Goal: Find specific page/section: Find specific page/section

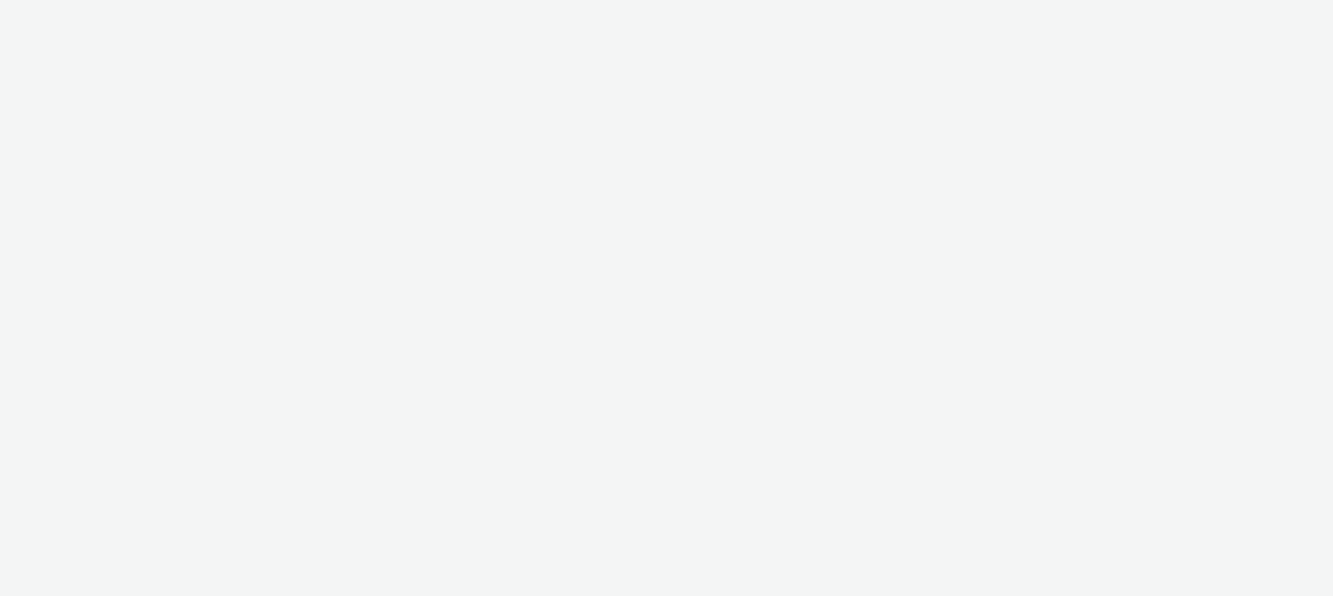
select select "47c37c18-910e-43a3-bb91-a2beb2847406"
select select "b1b940d3-d05b-48b5-821e-f328c33b988b"
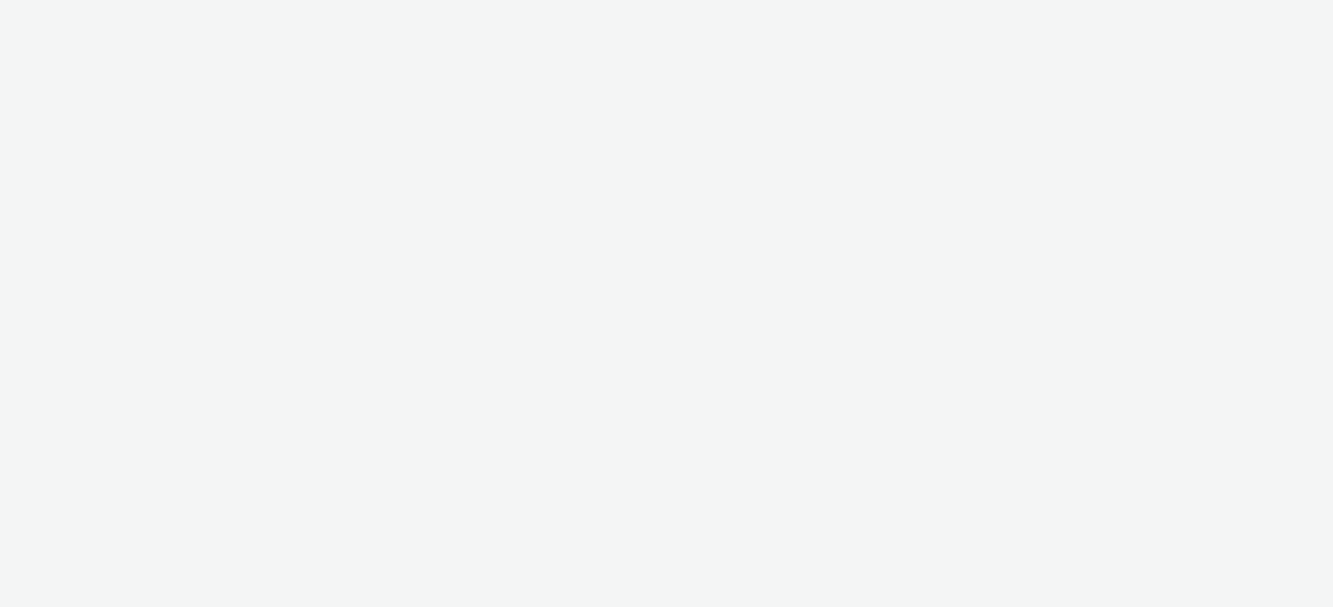
select select "47c37c18-910e-43a3-bb91-a2beb2847406"
select select "b1b940d3-d05b-48b5-821e-f328c33b988b"
select select "47c37c18-910e-43a3-bb91-a2beb2847406"
select select "b1b940d3-d05b-48b5-821e-f328c33b988b"
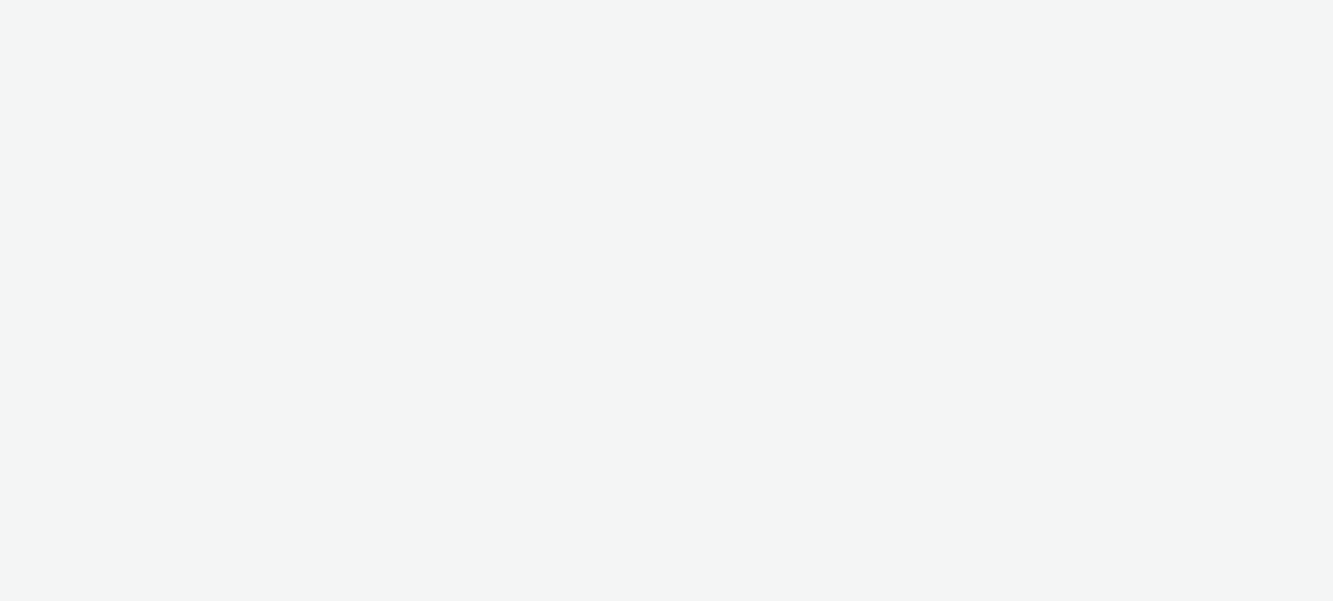
select select "47c37c18-910e-43a3-bb91-a2beb2847406"
select select "b1b940d3-d05b-48b5-821e-f328c33b988b"
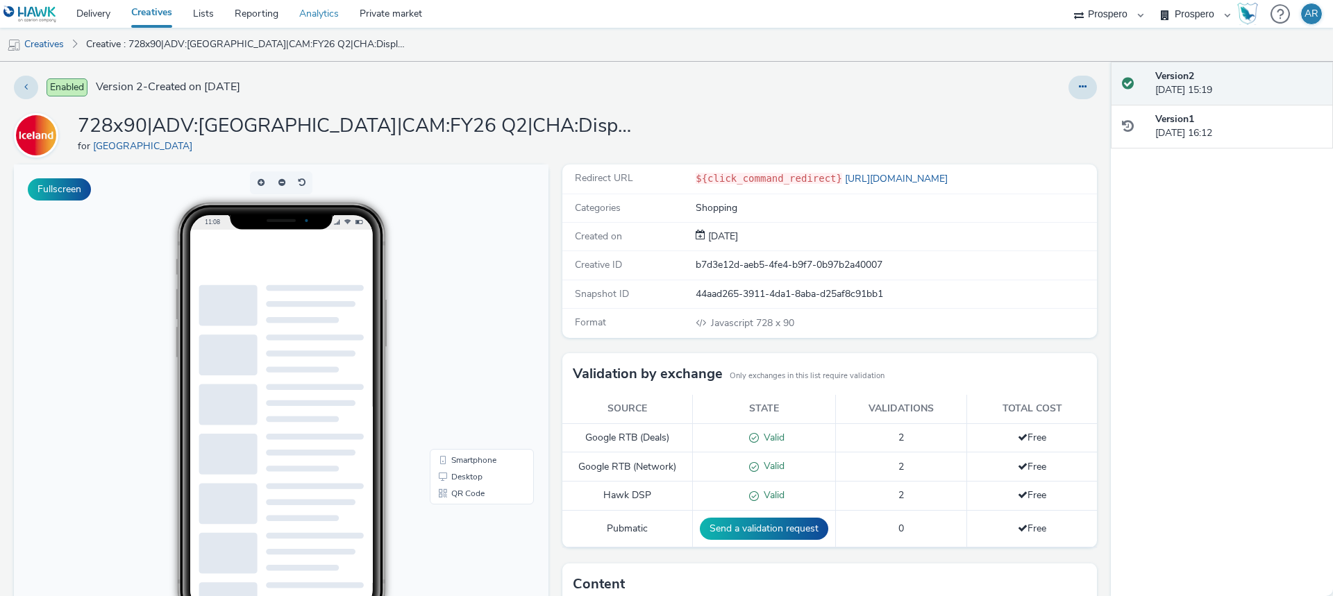
click at [323, 10] on link "Analytics" at bounding box center [319, 14] width 60 height 28
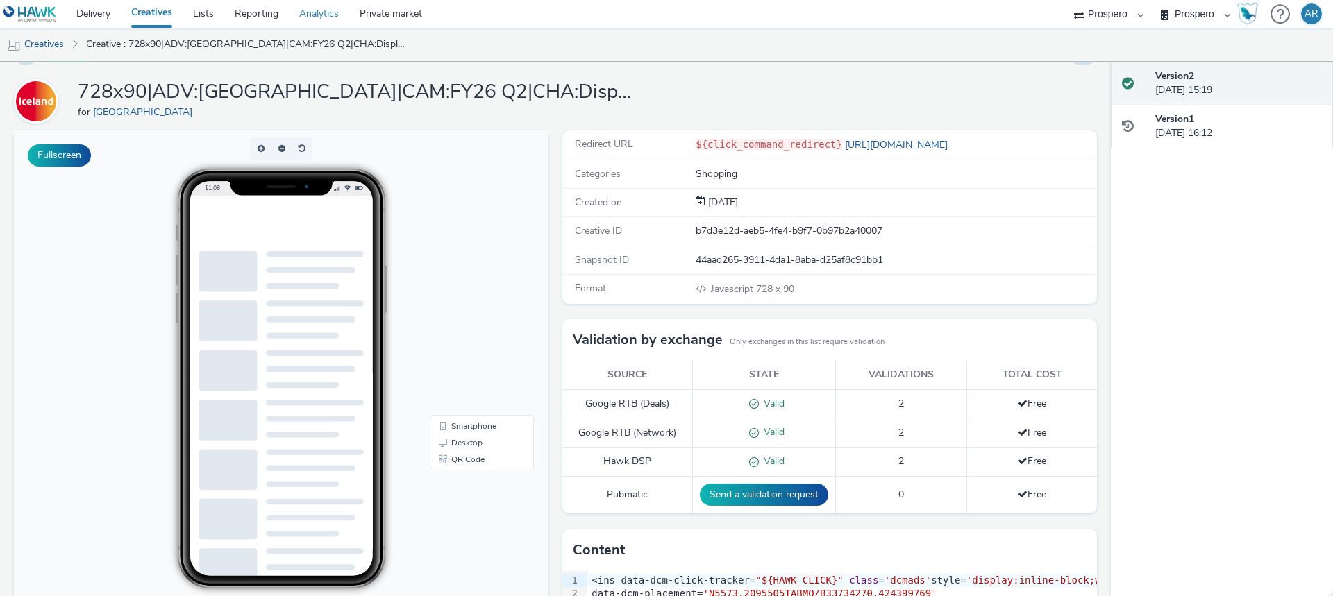
scroll to position [29, 0]
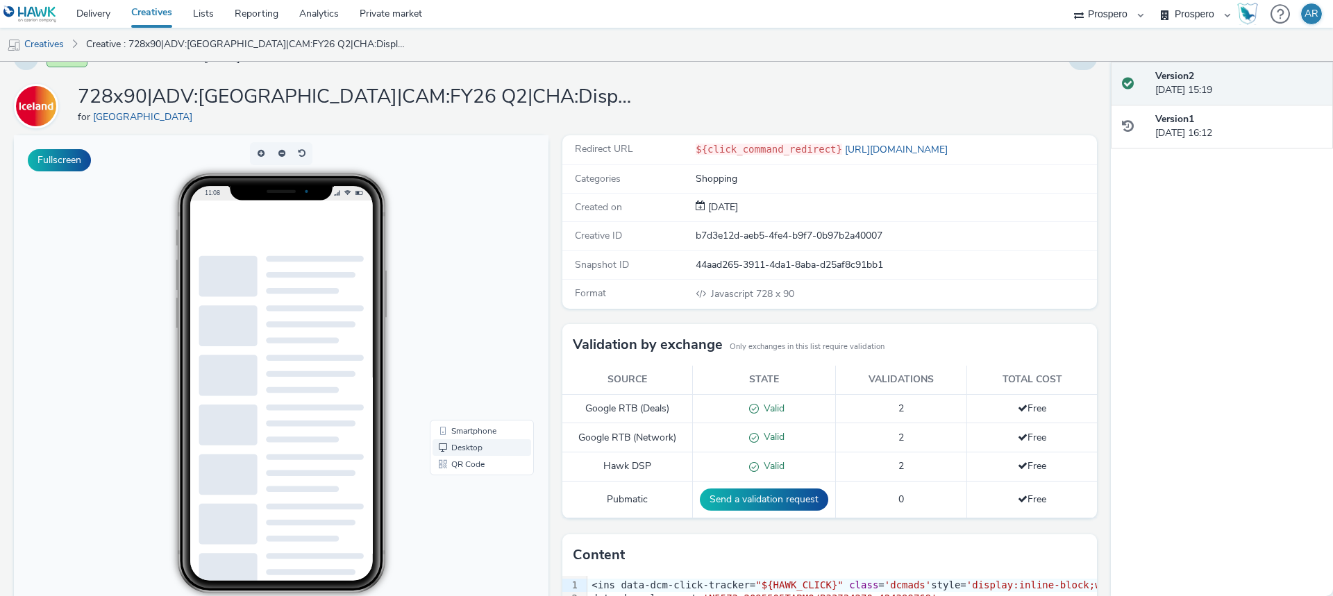
click at [467, 444] on link "Desktop" at bounding box center [481, 447] width 99 height 17
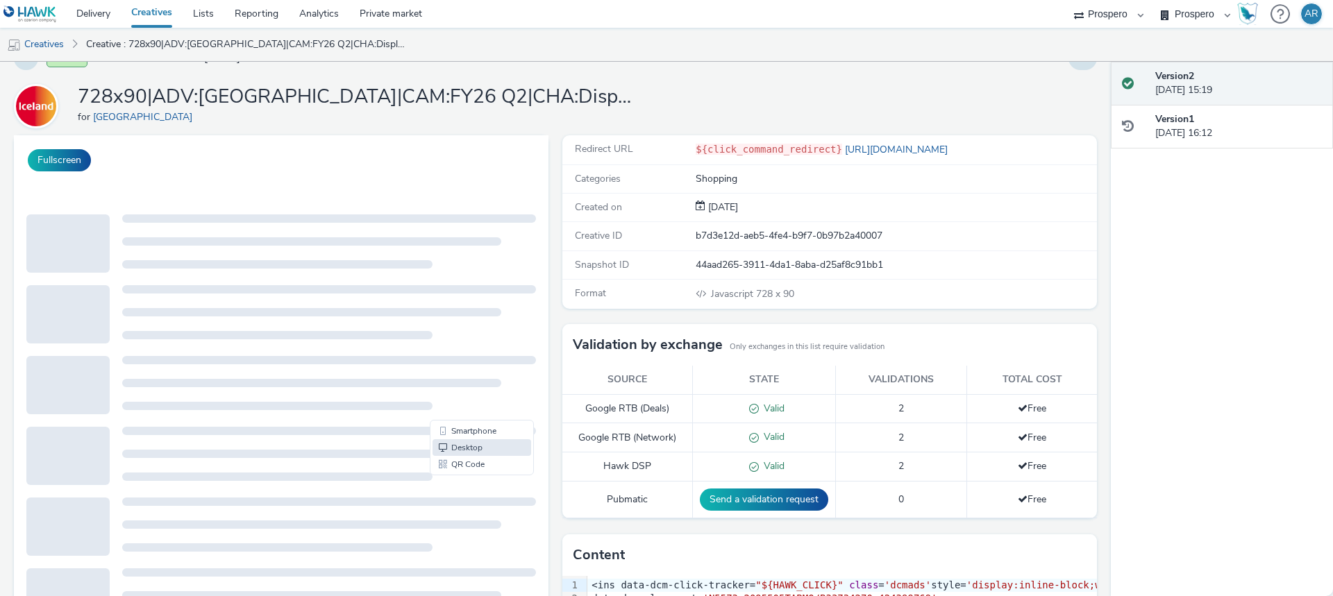
scroll to position [0, 0]
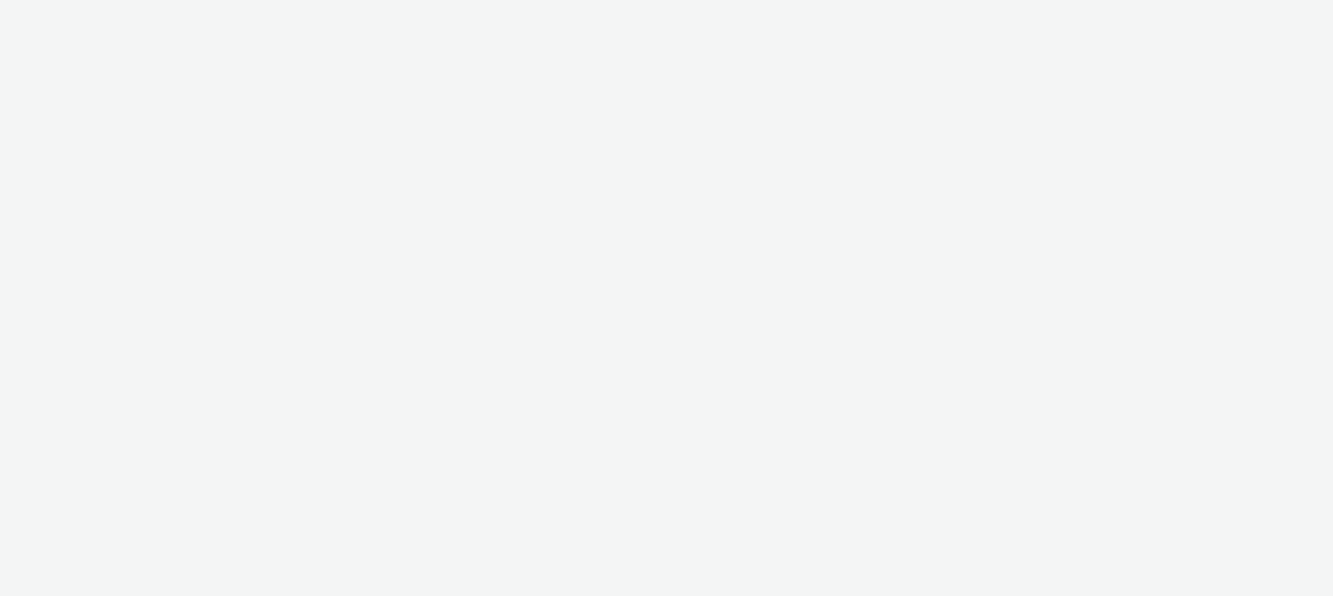
select select "47c37c18-910e-43a3-bb91-a2beb2847406"
select select "b1b940d3-d05b-48b5-821e-f328c33b988b"
